Goal: Task Accomplishment & Management: Manage account settings

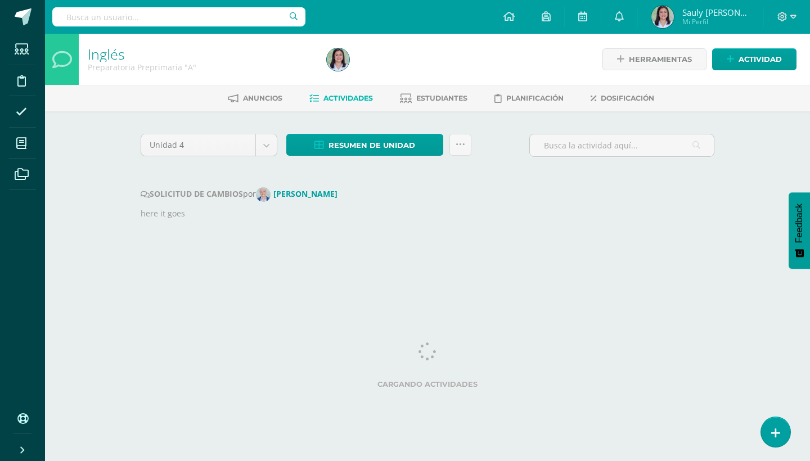
drag, startPoint x: 474, startPoint y: 3, endPoint x: 485, endPoint y: 271, distance: 268.4
click at [485, 271] on div "Unidad 4 Unidad 1 Unidad 2 Unidad 3 Unidad 4 Resumen de unidad Descargar como H…" at bounding box center [427, 191] width 618 height 161
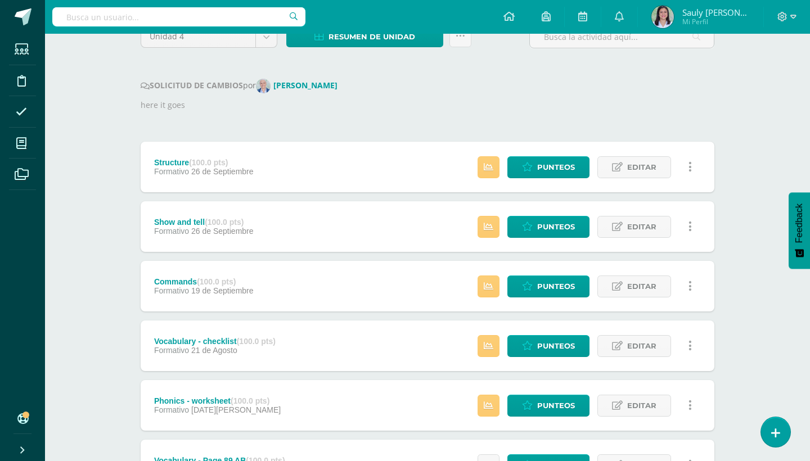
scroll to position [120, 0]
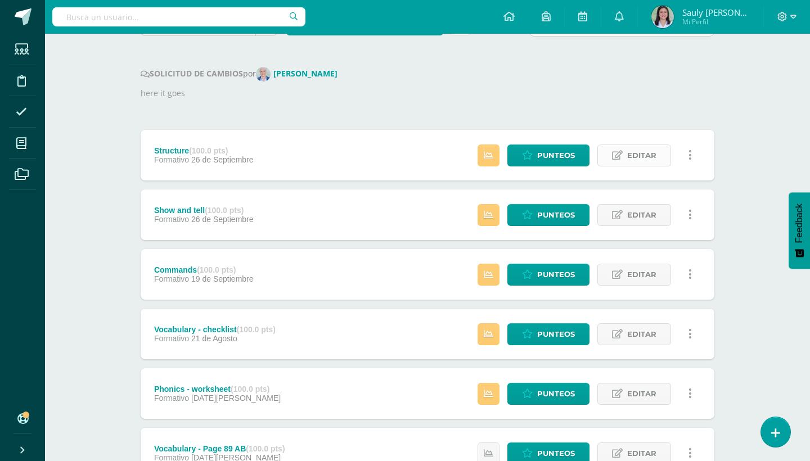
click at [631, 151] on span "Editar" at bounding box center [641, 155] width 29 height 21
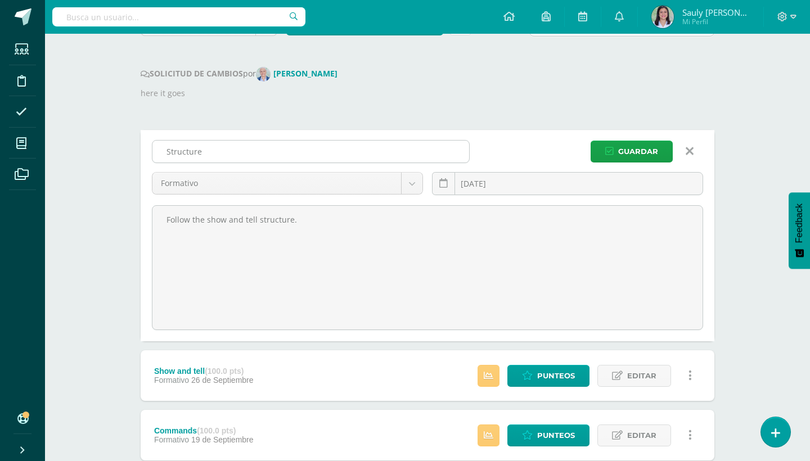
click at [159, 155] on input "Structure" at bounding box center [310, 152] width 317 height 22
type input "Show and tell - Structure"
click at [621, 139] on div "Show and tell - Structure Formativo Formativo 2025-09-26 September, 2025 Mo Tu …" at bounding box center [427, 235] width 573 height 211
click at [614, 151] on button "Guardar" at bounding box center [631, 152] width 82 height 22
click at [615, 150] on button "Guardar" at bounding box center [631, 152] width 82 height 22
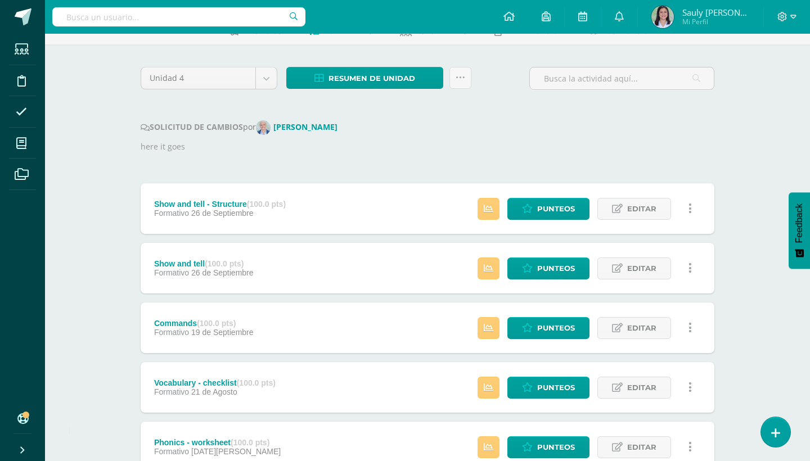
scroll to position [79, 0]
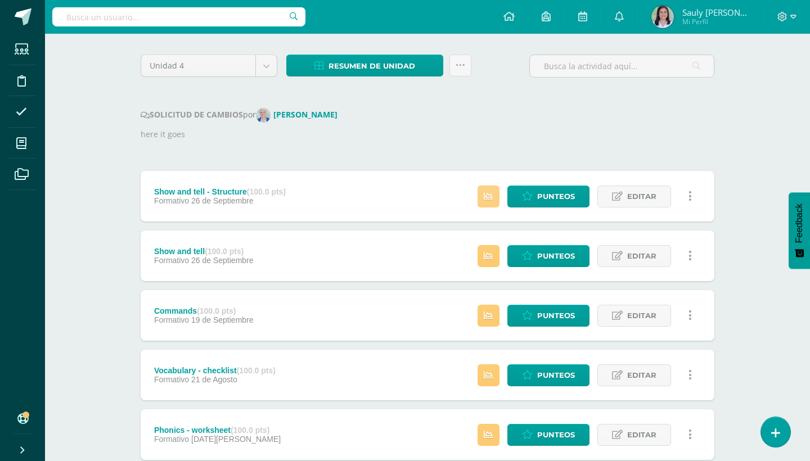
click at [488, 188] on link at bounding box center [488, 197] width 22 height 22
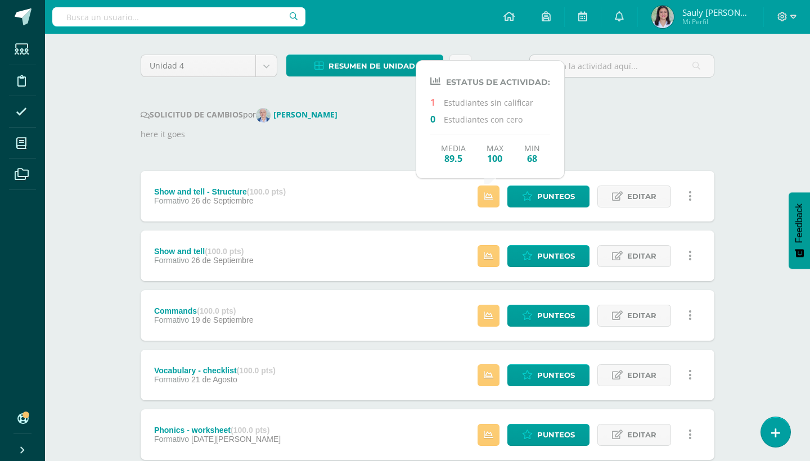
click at [652, 107] on div "Unidad 4 Unidad 1 Unidad 2 Unidad 3 Unidad 4 Resumen de unidad Descargar como H…" at bounding box center [427, 313] width 582 height 517
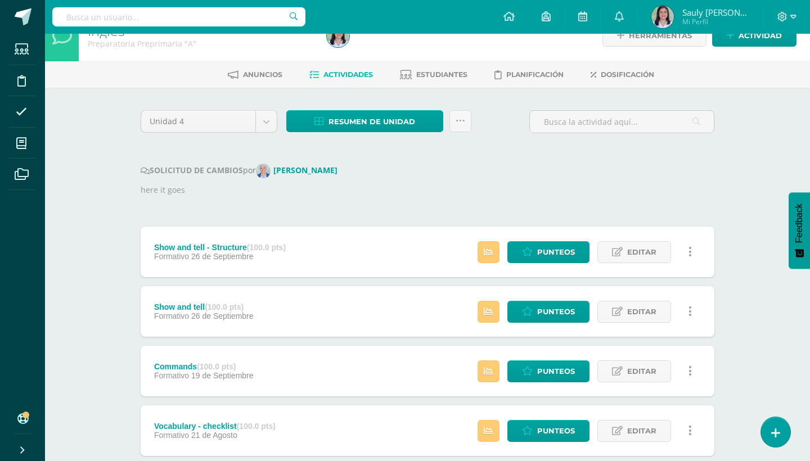
scroll to position [0, 0]
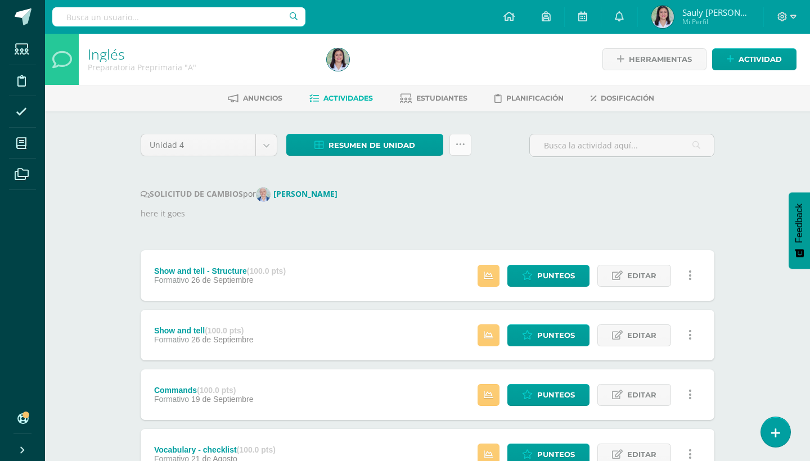
click at [463, 146] on icon at bounding box center [460, 145] width 10 height 10
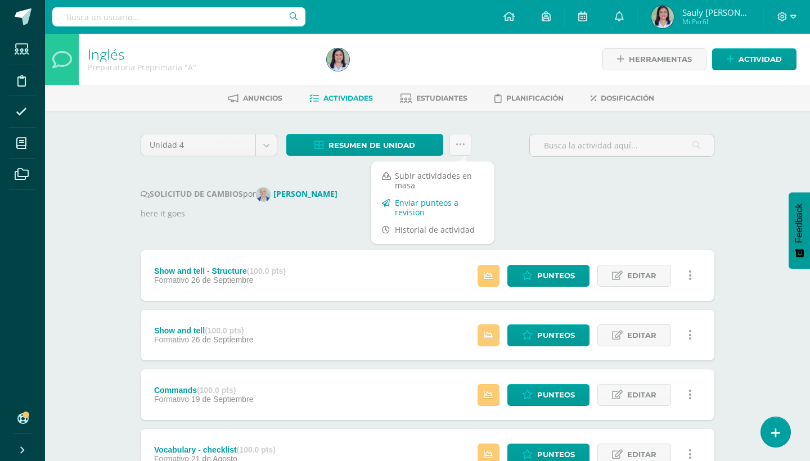
click at [407, 205] on link "Enviar punteos a revision" at bounding box center [432, 207] width 124 height 27
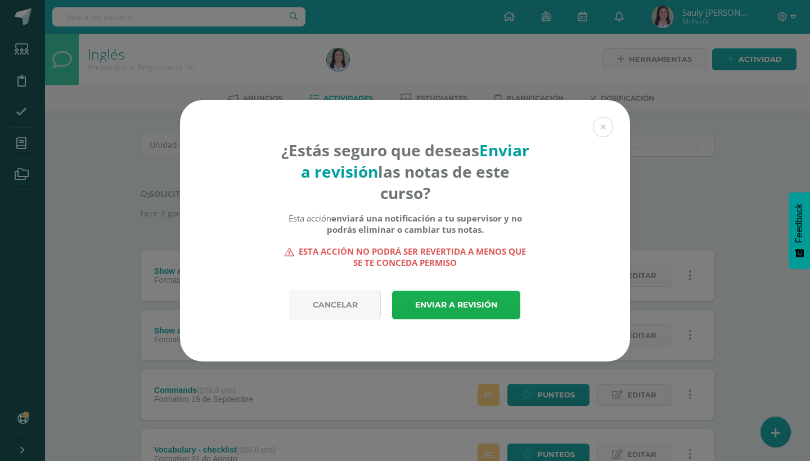
click at [437, 306] on link "Enviar a revisión" at bounding box center [456, 305] width 128 height 29
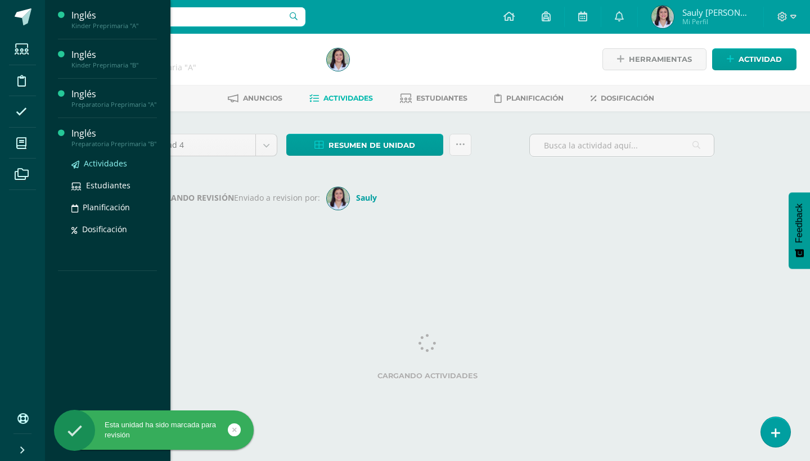
click at [102, 167] on span "Actividades" at bounding box center [105, 163] width 43 height 11
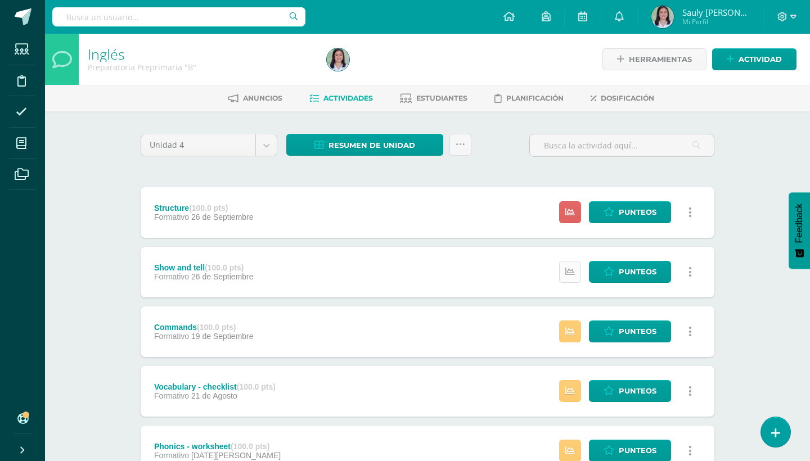
click at [567, 267] on icon at bounding box center [570, 272] width 10 height 10
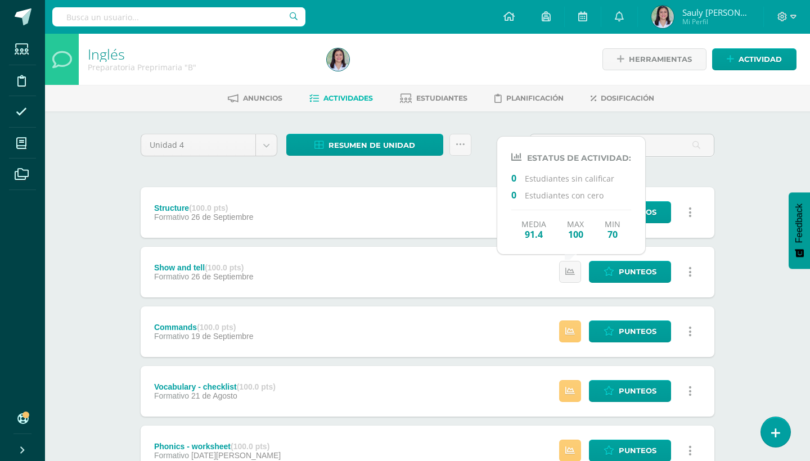
click at [451, 213] on div "Structure (100.0 pts) Formativo 26 de Septiembre Estatus de Actividad: 18 Estud…" at bounding box center [427, 212] width 573 height 51
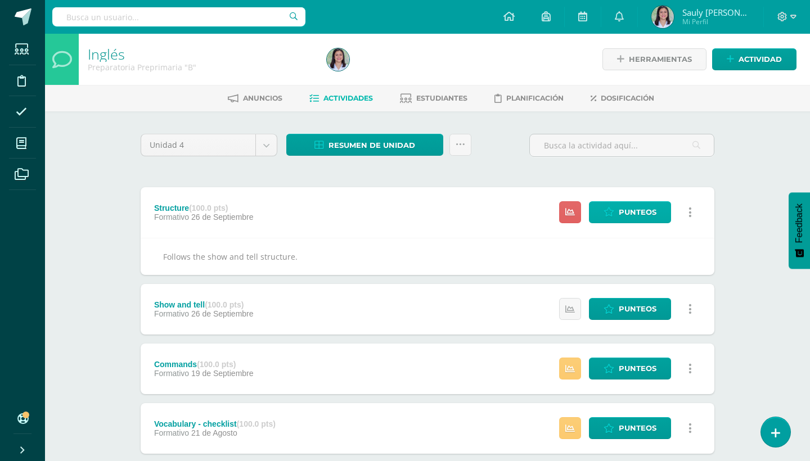
click at [617, 211] on link "Punteos" at bounding box center [630, 212] width 82 height 22
